Goal: Information Seeking & Learning: Learn about a topic

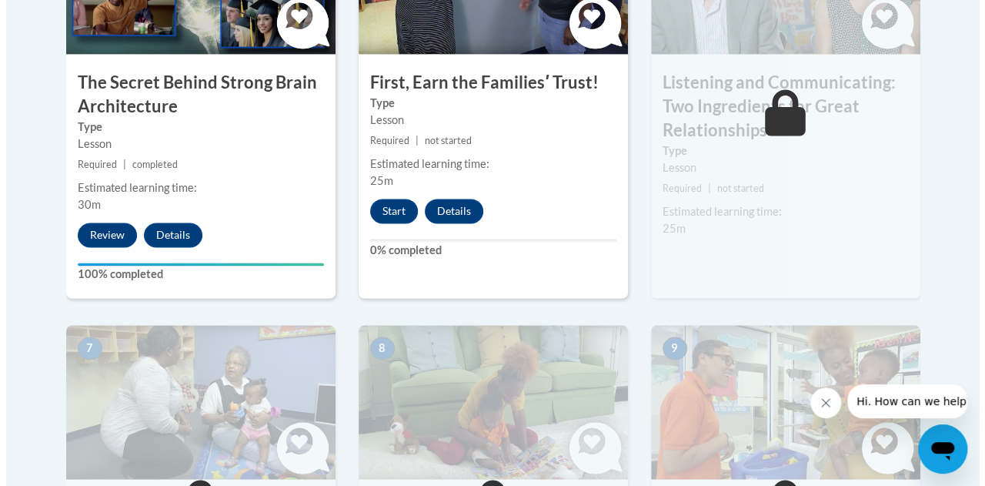
scroll to position [924, 0]
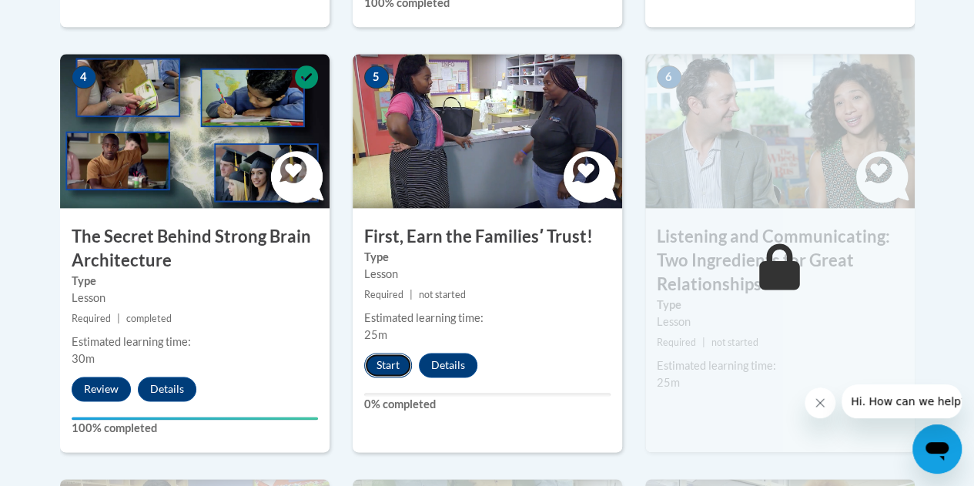
click at [389, 362] on button "Start" at bounding box center [388, 365] width 48 height 25
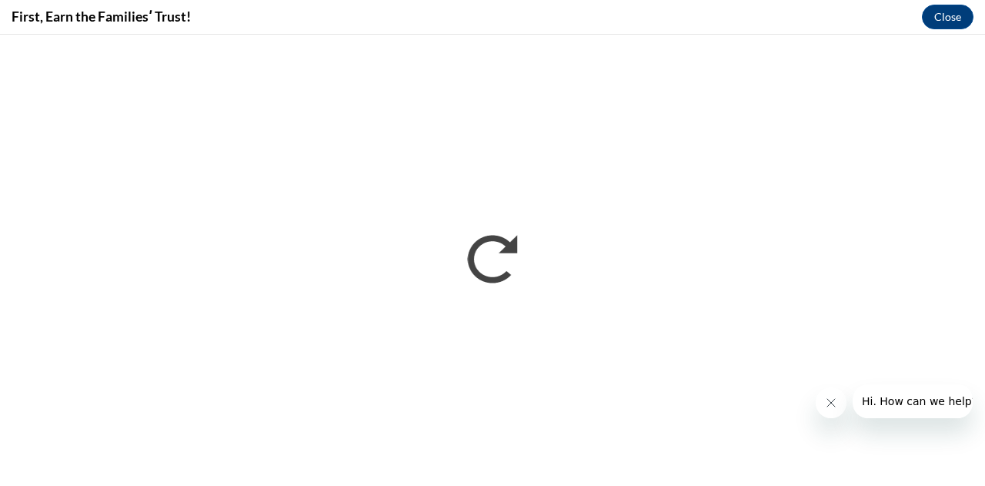
scroll to position [0, 0]
